Goal: Navigation & Orientation: Find specific page/section

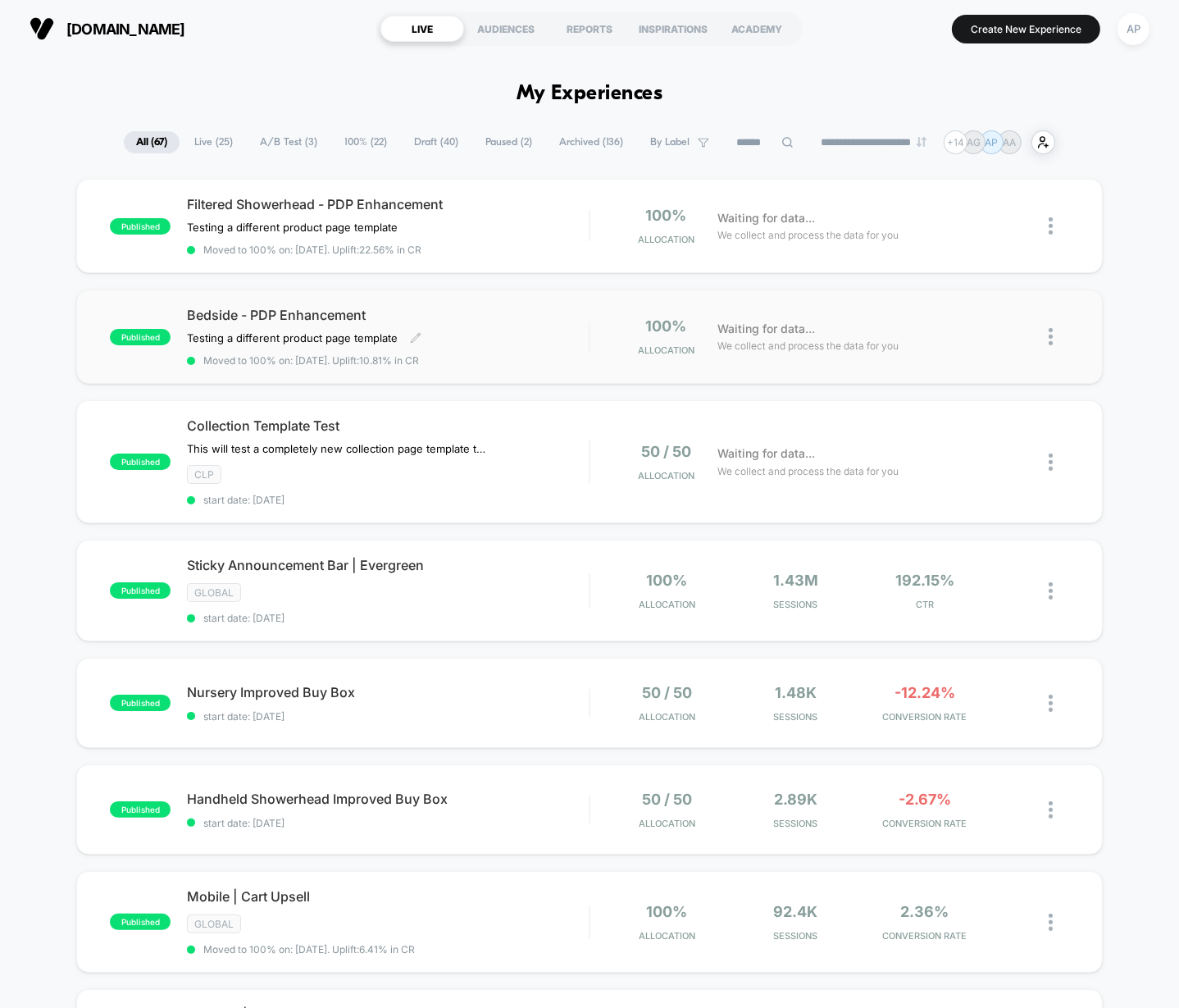
click at [558, 350] on div "Bedside - PDP Enhancement Testing a different product page template Click to ed…" at bounding box center [387, 337] width 401 height 60
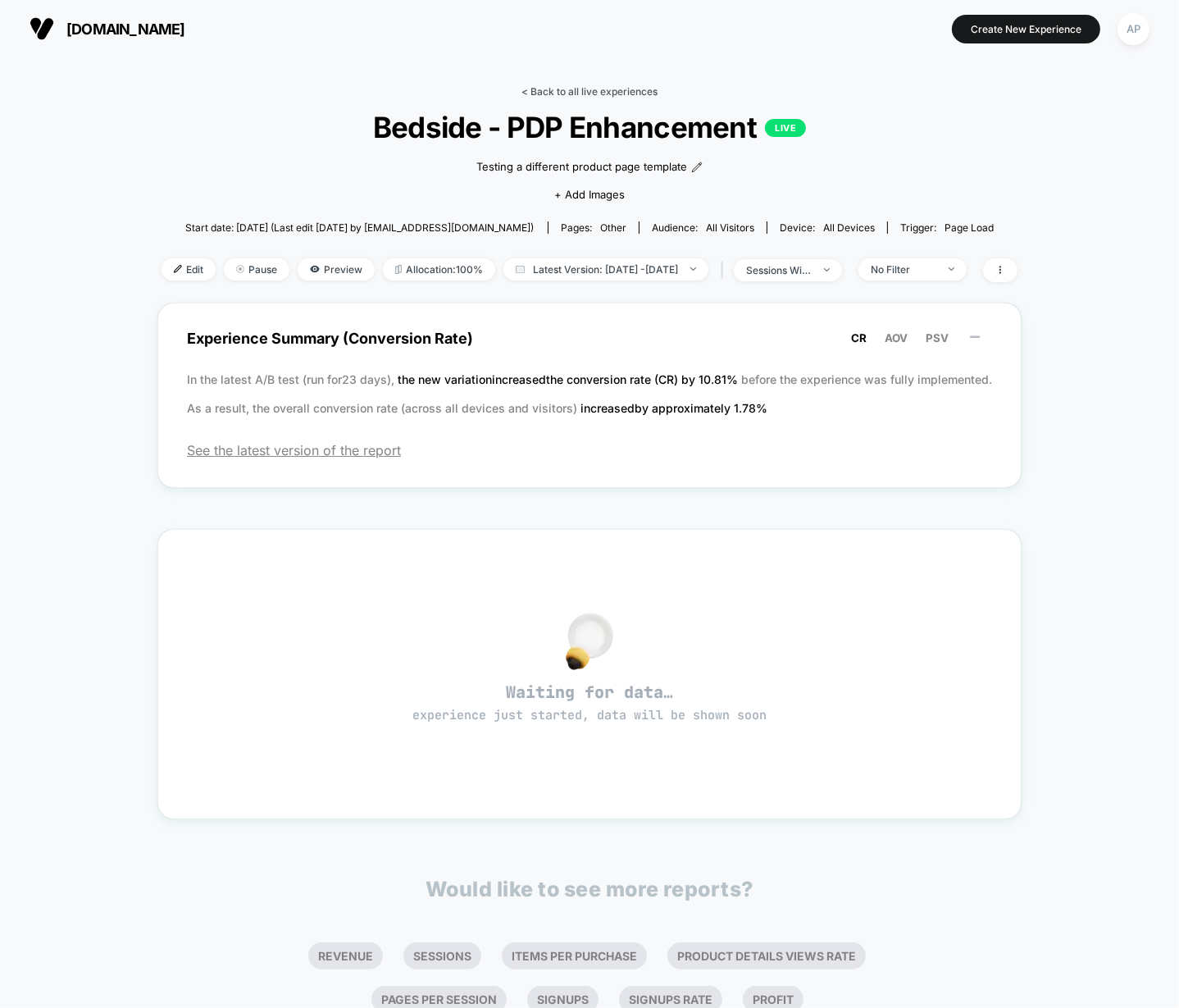
click at [615, 89] on link "< Back to all live experiences" at bounding box center [590, 92] width 137 height 13
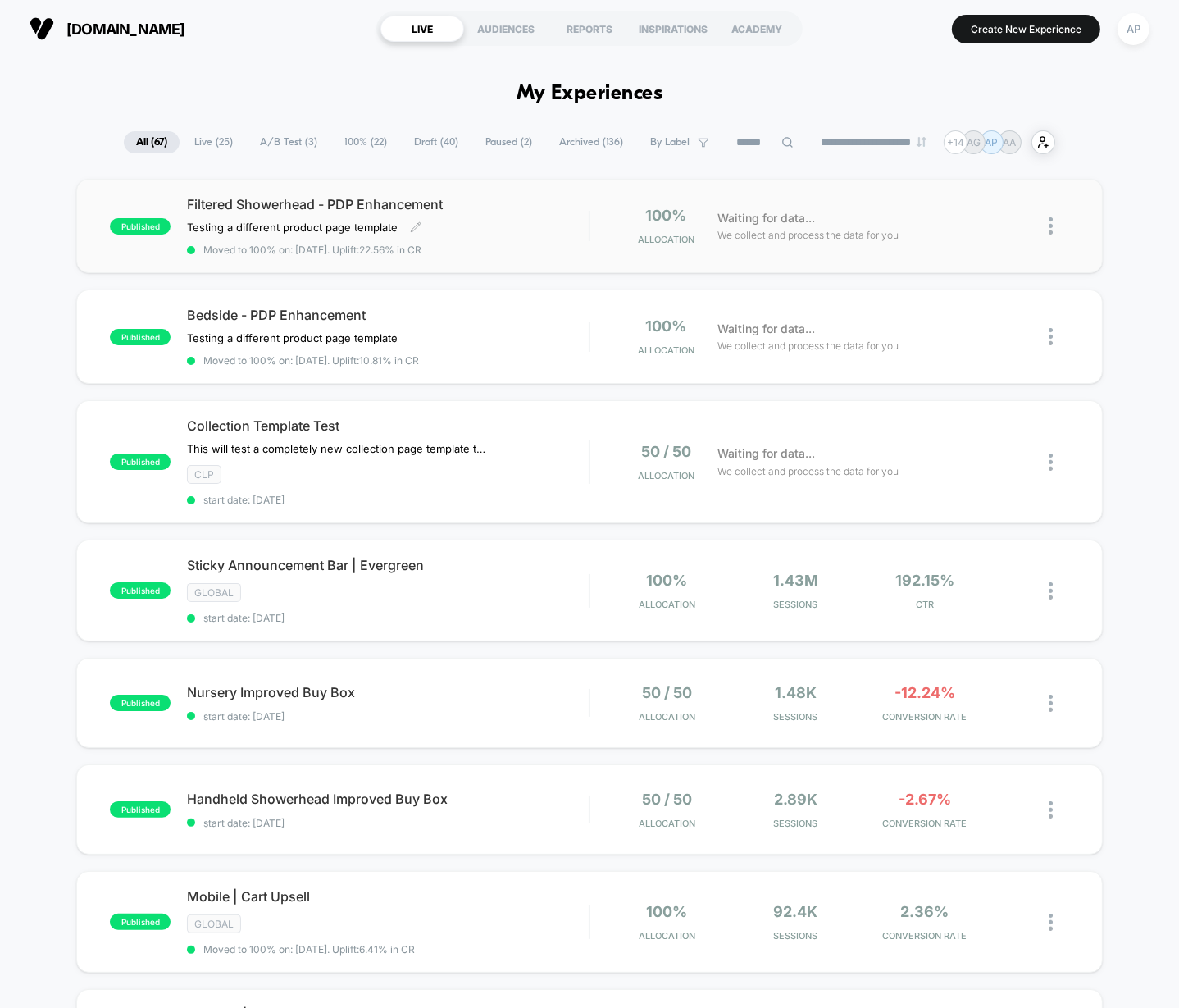
click at [574, 222] on div "Filtered Showerhead - PDP Enhancement Testing a different product page template…" at bounding box center [387, 226] width 401 height 60
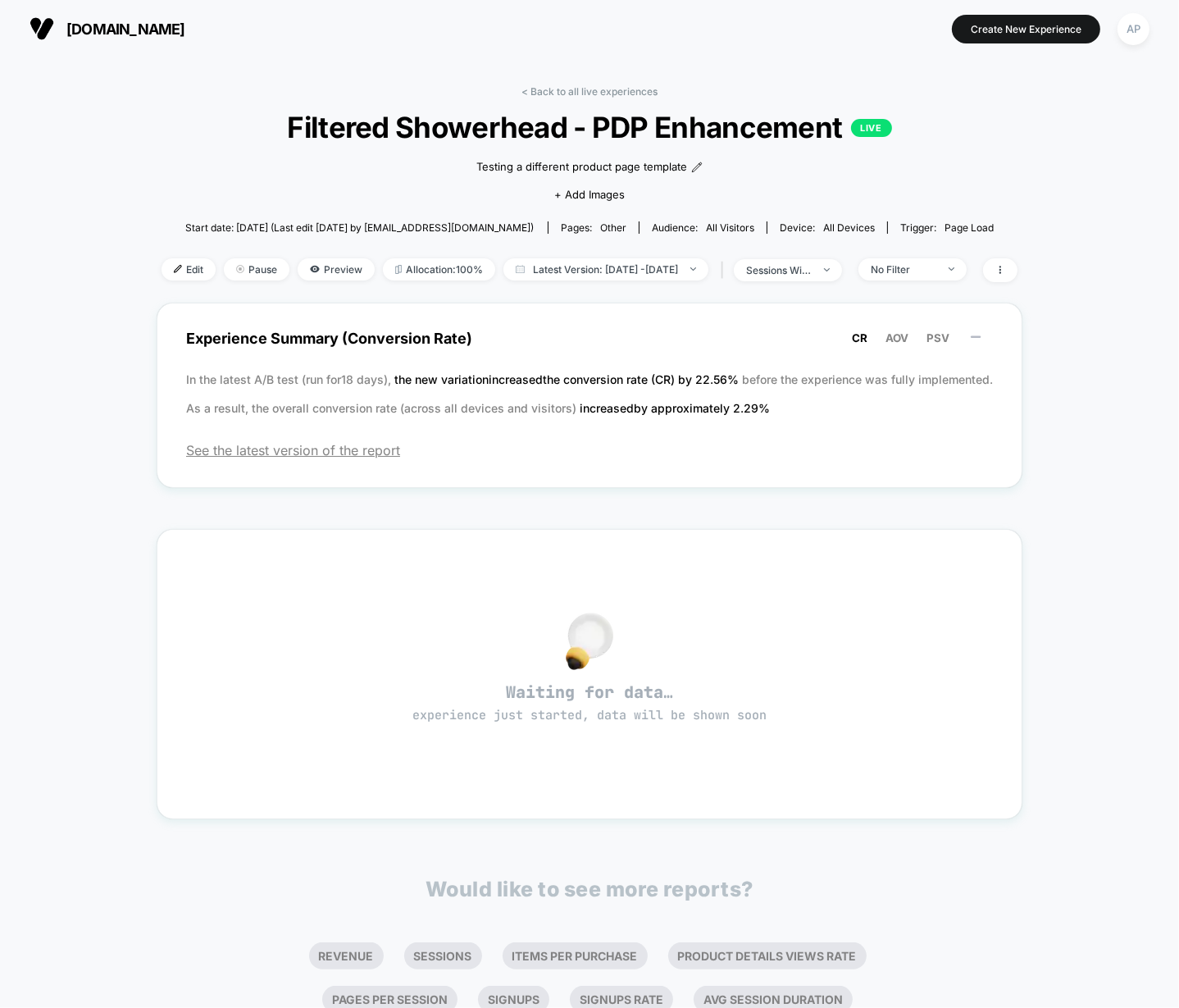
click at [605, 97] on div "< Back to all live experiences Filtered Showerhead - PDP Enhancement LIVE Testi…" at bounding box center [589, 194] width 856 height 218
click at [606, 91] on link "< Back to all live experiences" at bounding box center [590, 92] width 137 height 13
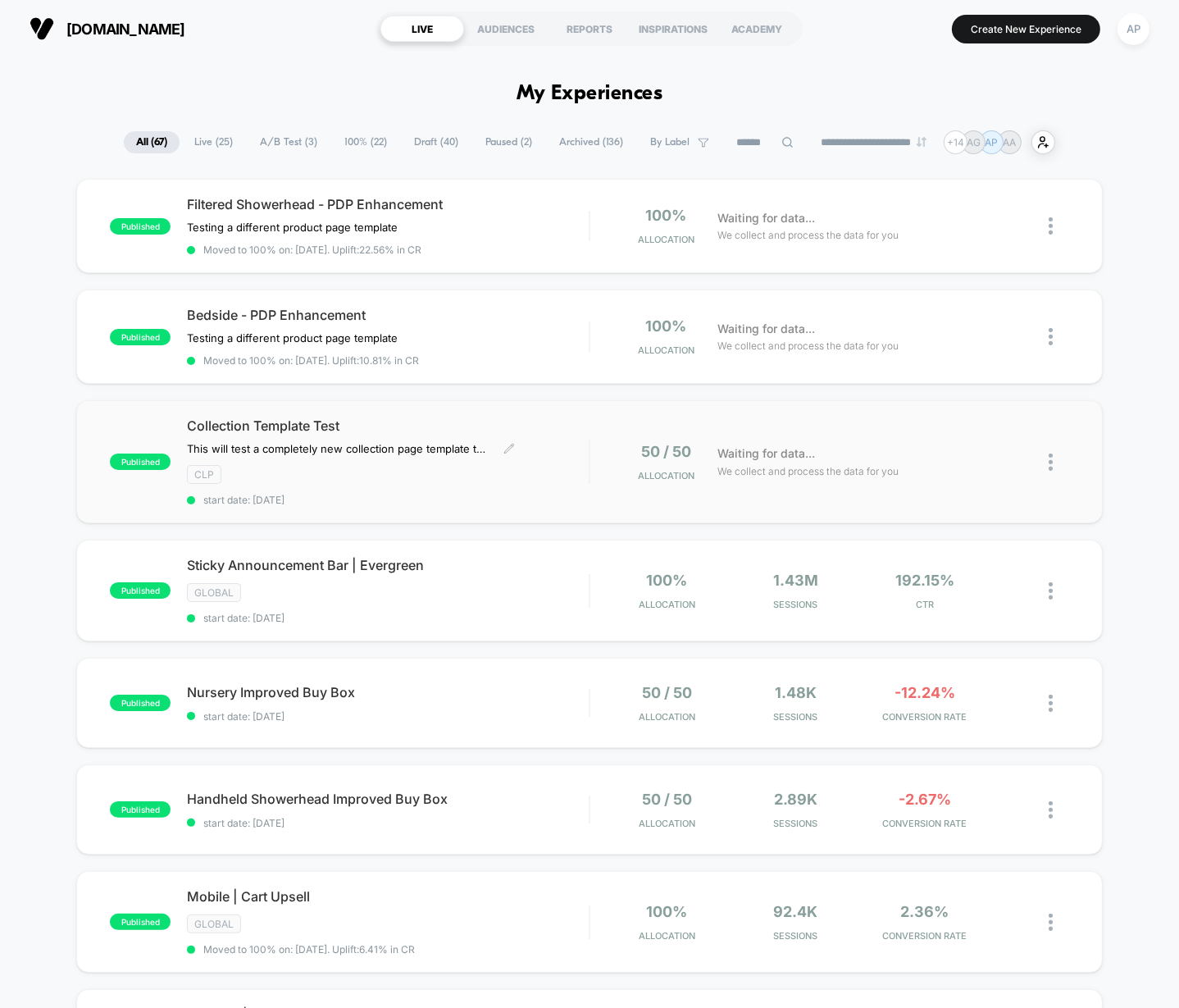
click at [557, 459] on div "Collection Template Test This will test a completely new collection page templa…" at bounding box center [387, 461] width 401 height 88
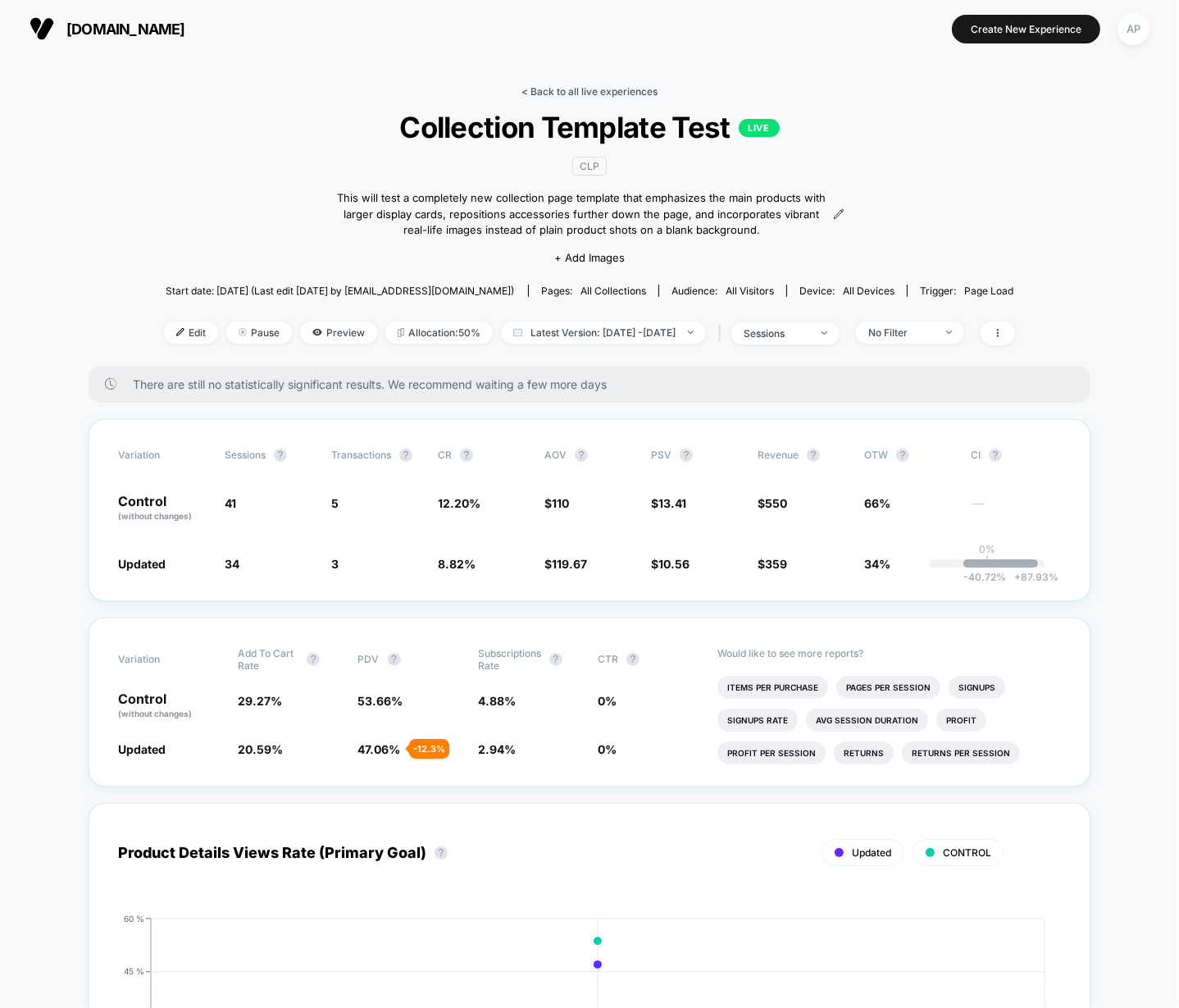
click at [595, 87] on link "< Back to all live experiences" at bounding box center [590, 92] width 137 height 13
